Goal: Navigation & Orientation: Find specific page/section

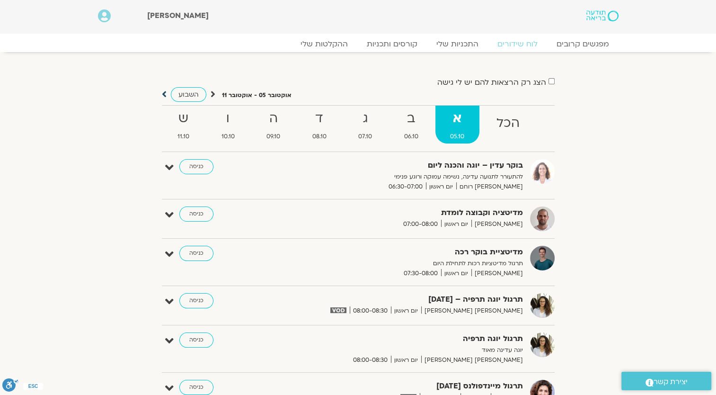
click at [165, 95] on icon at bounding box center [164, 93] width 5 height 9
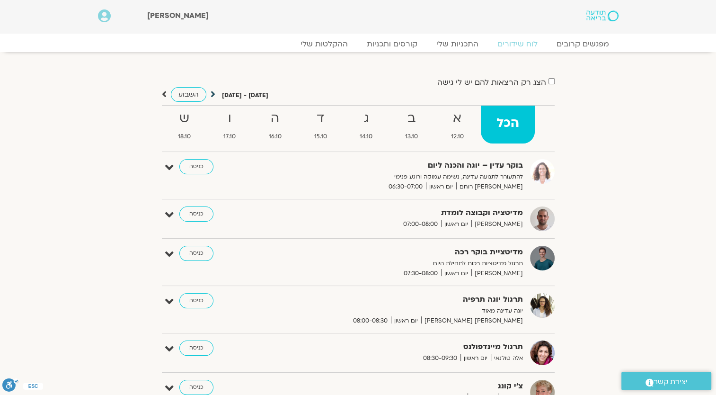
click at [211, 92] on icon at bounding box center [213, 93] width 5 height 9
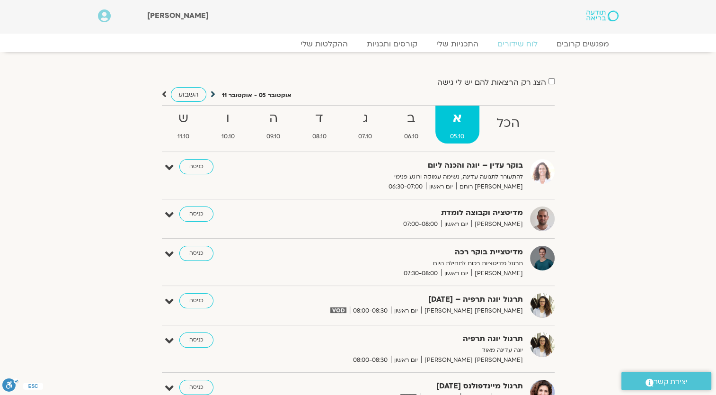
click at [213, 94] on icon at bounding box center [213, 93] width 5 height 9
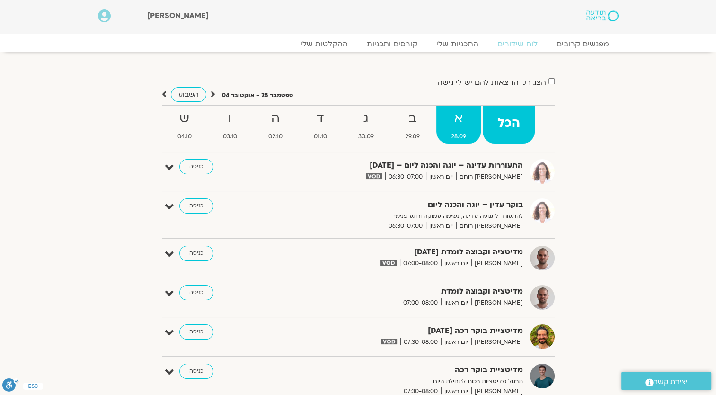
click at [464, 122] on strong "א" at bounding box center [458, 118] width 44 height 21
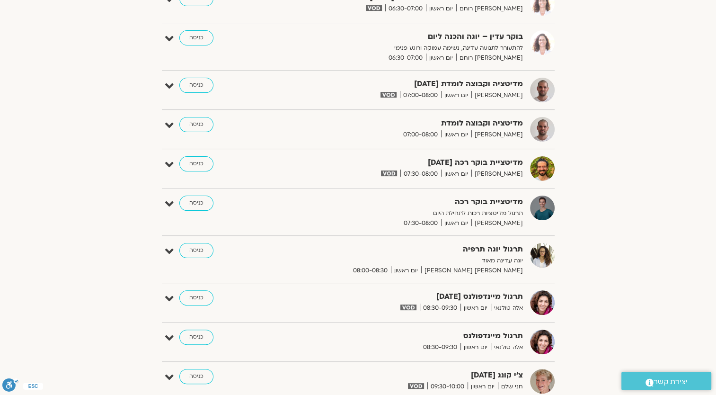
scroll to position [95, 0]
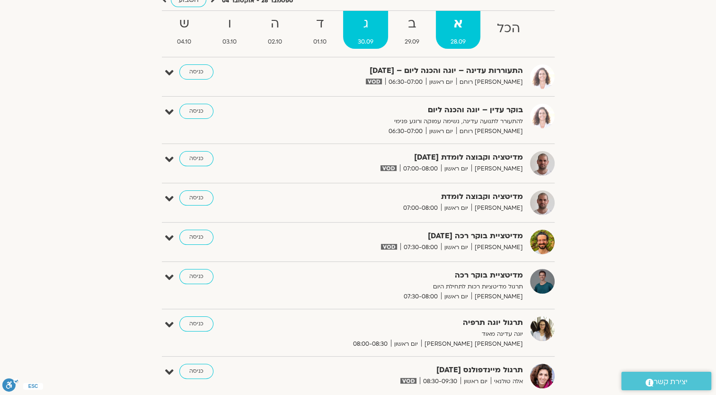
click at [375, 29] on strong "ג" at bounding box center [365, 23] width 45 height 21
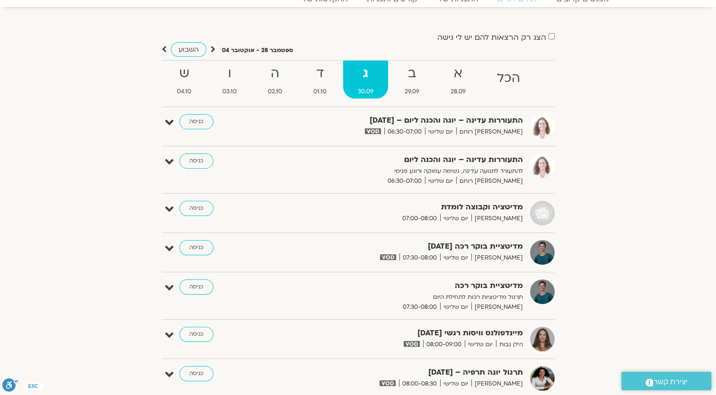
scroll to position [0, 0]
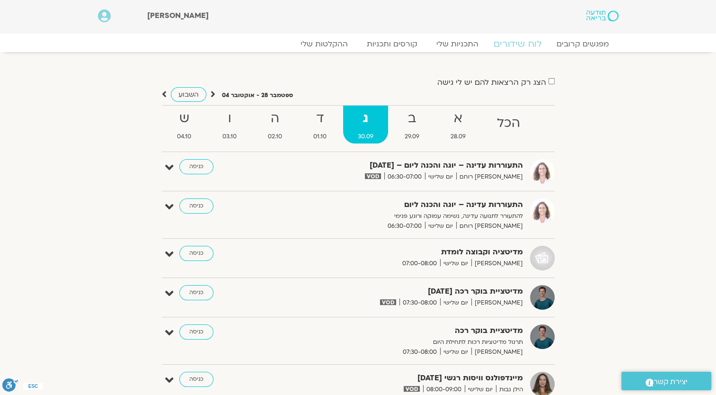
click at [523, 43] on link "לוח שידורים" at bounding box center [517, 43] width 71 height 11
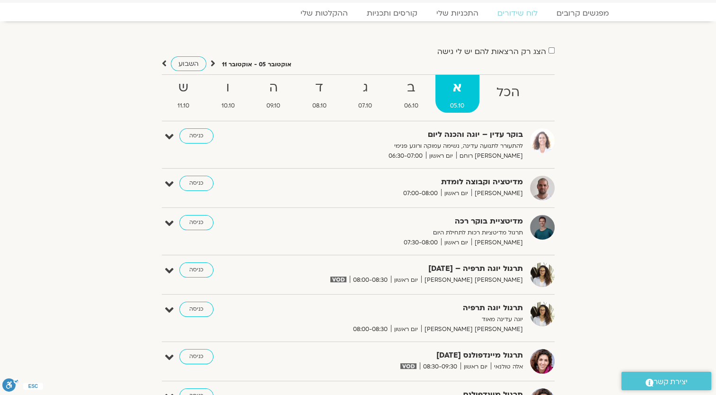
scroll to position [47, 0]
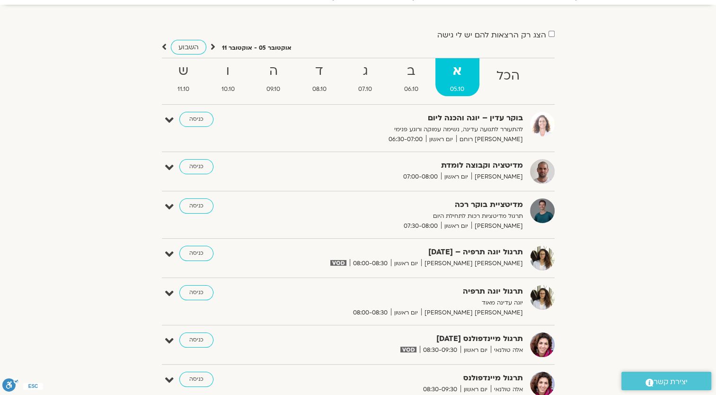
click at [541, 205] on img at bounding box center [542, 210] width 25 height 25
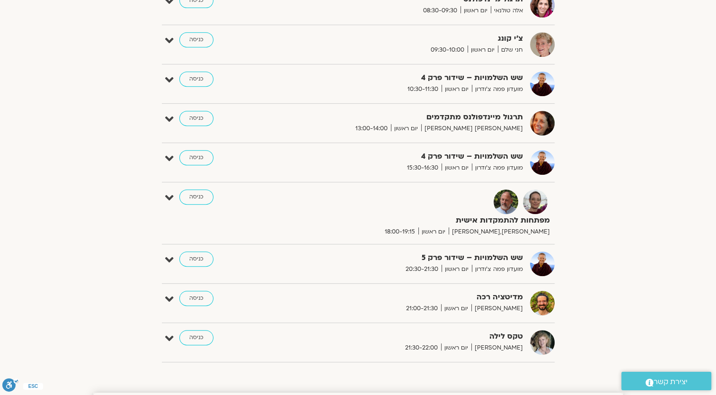
scroll to position [80, 0]
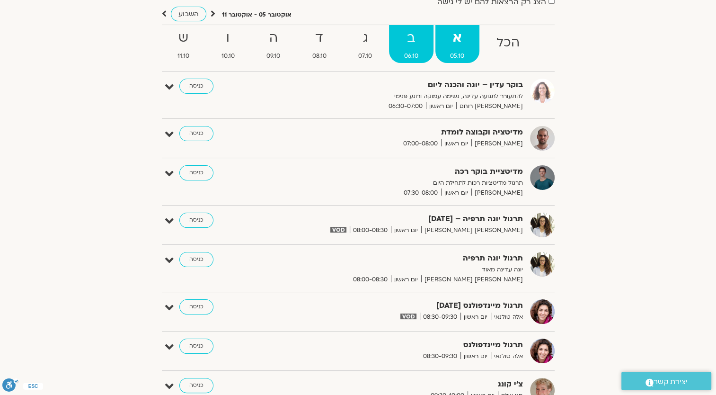
click at [412, 50] on link "ב 06.10" at bounding box center [411, 44] width 44 height 38
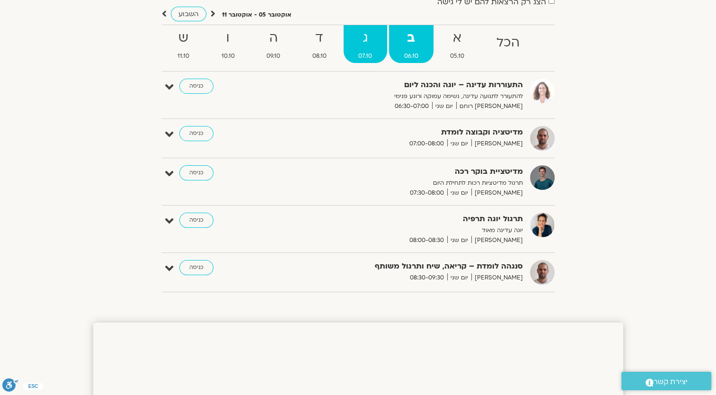
click at [359, 40] on strong "ג" at bounding box center [366, 37] width 44 height 21
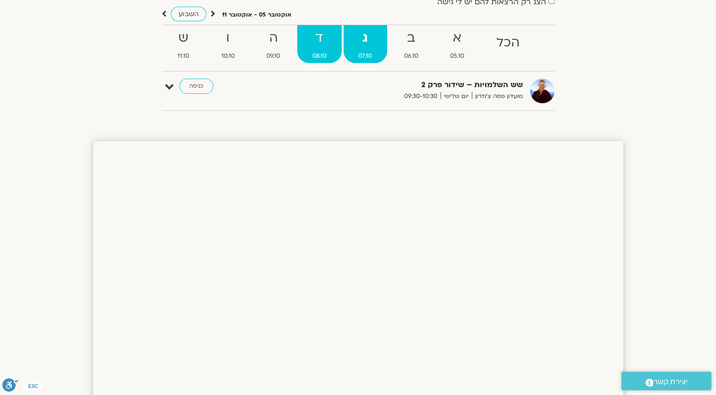
click at [325, 38] on strong "ד" at bounding box center [319, 37] width 44 height 21
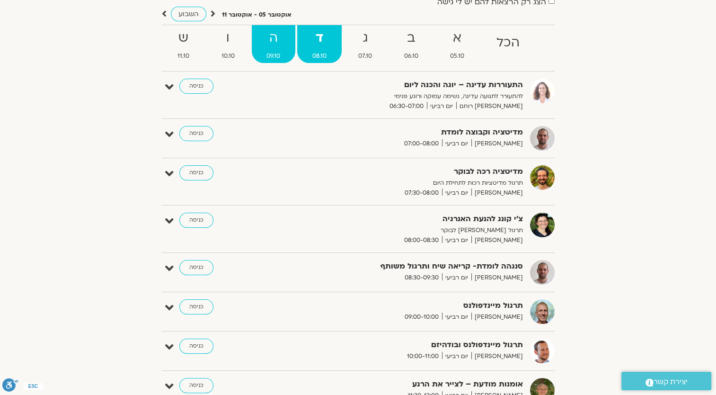
click at [277, 43] on strong "ה" at bounding box center [274, 37] width 44 height 21
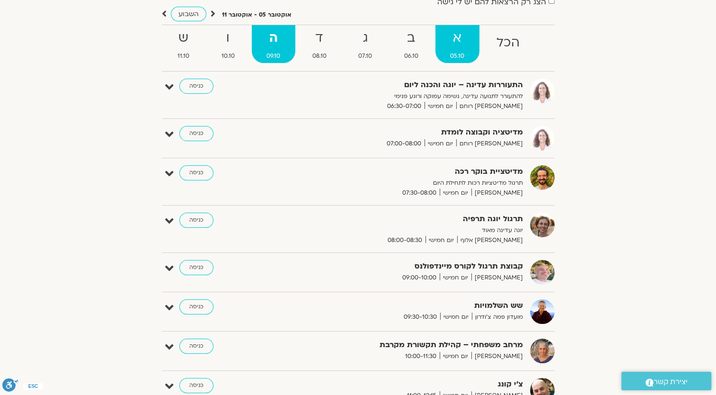
click at [449, 35] on strong "א" at bounding box center [457, 37] width 44 height 21
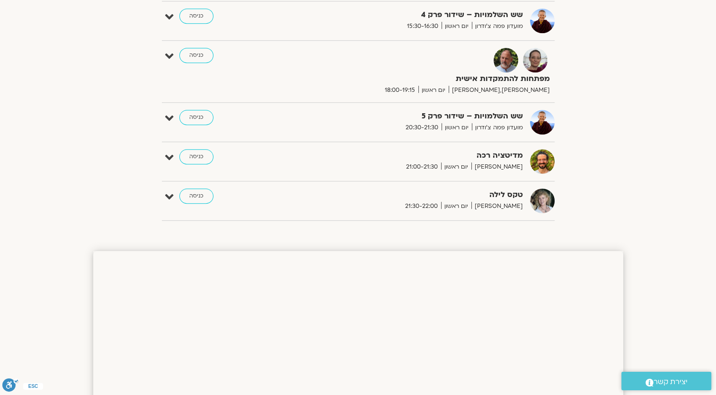
scroll to position [601, 0]
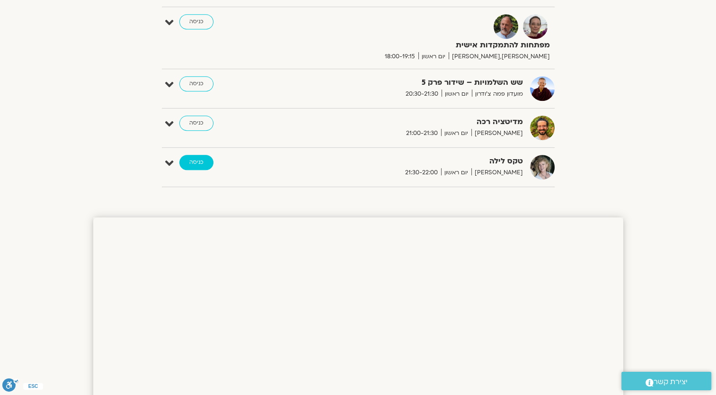
click at [195, 156] on link "כניסה" at bounding box center [196, 162] width 34 height 15
